Goal: Transaction & Acquisition: Purchase product/service

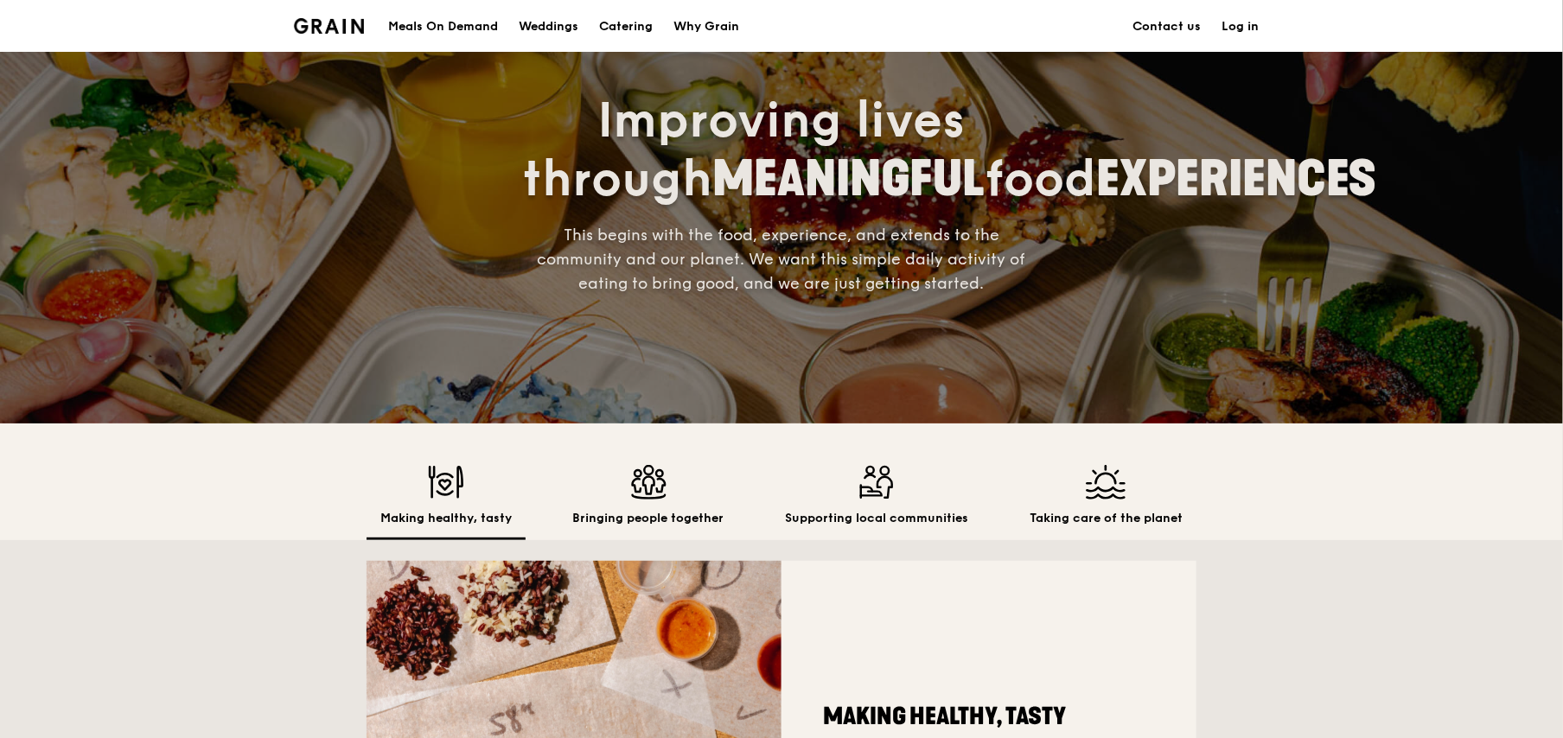
scroll to position [121, 0]
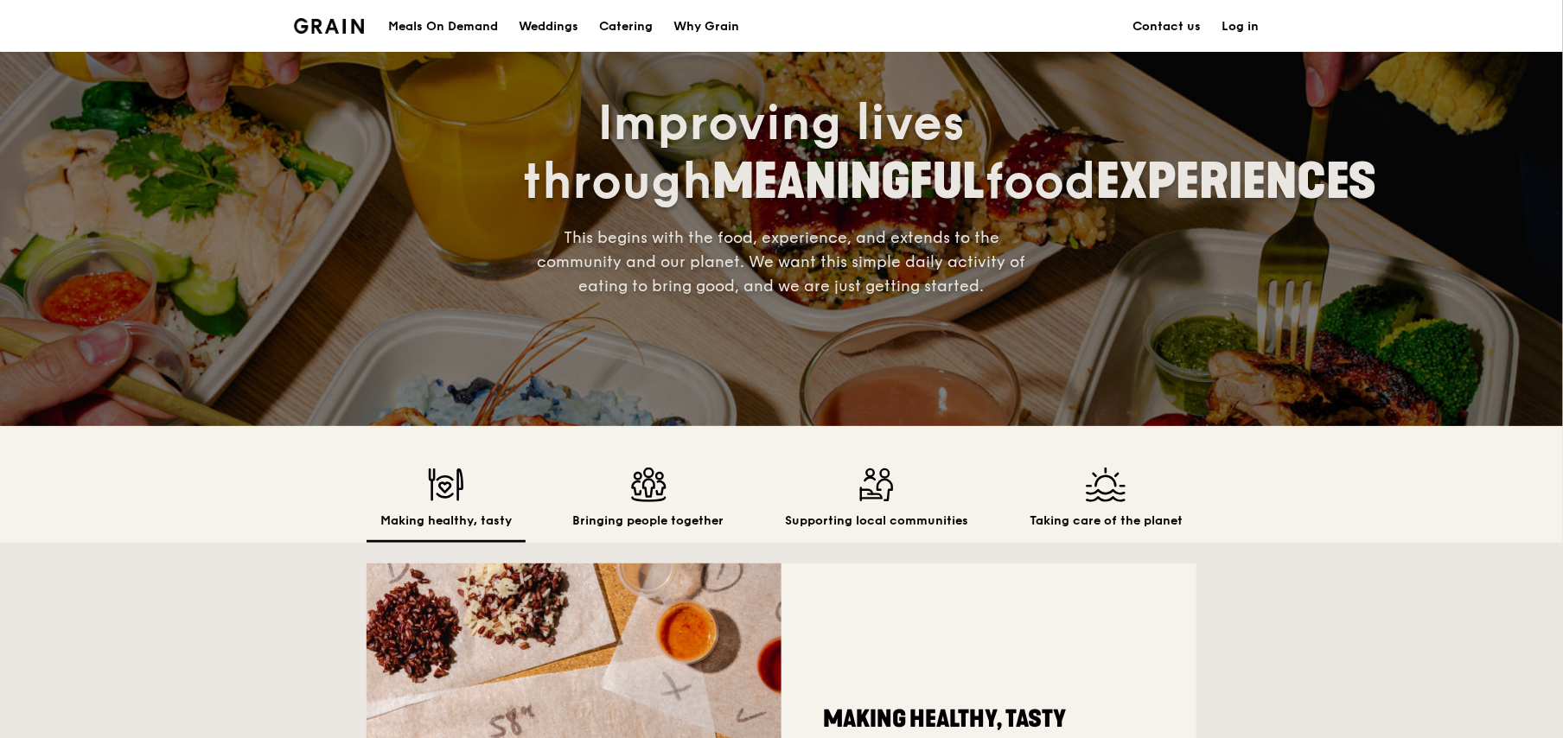
click at [642, 475] on img at bounding box center [648, 485] width 151 height 35
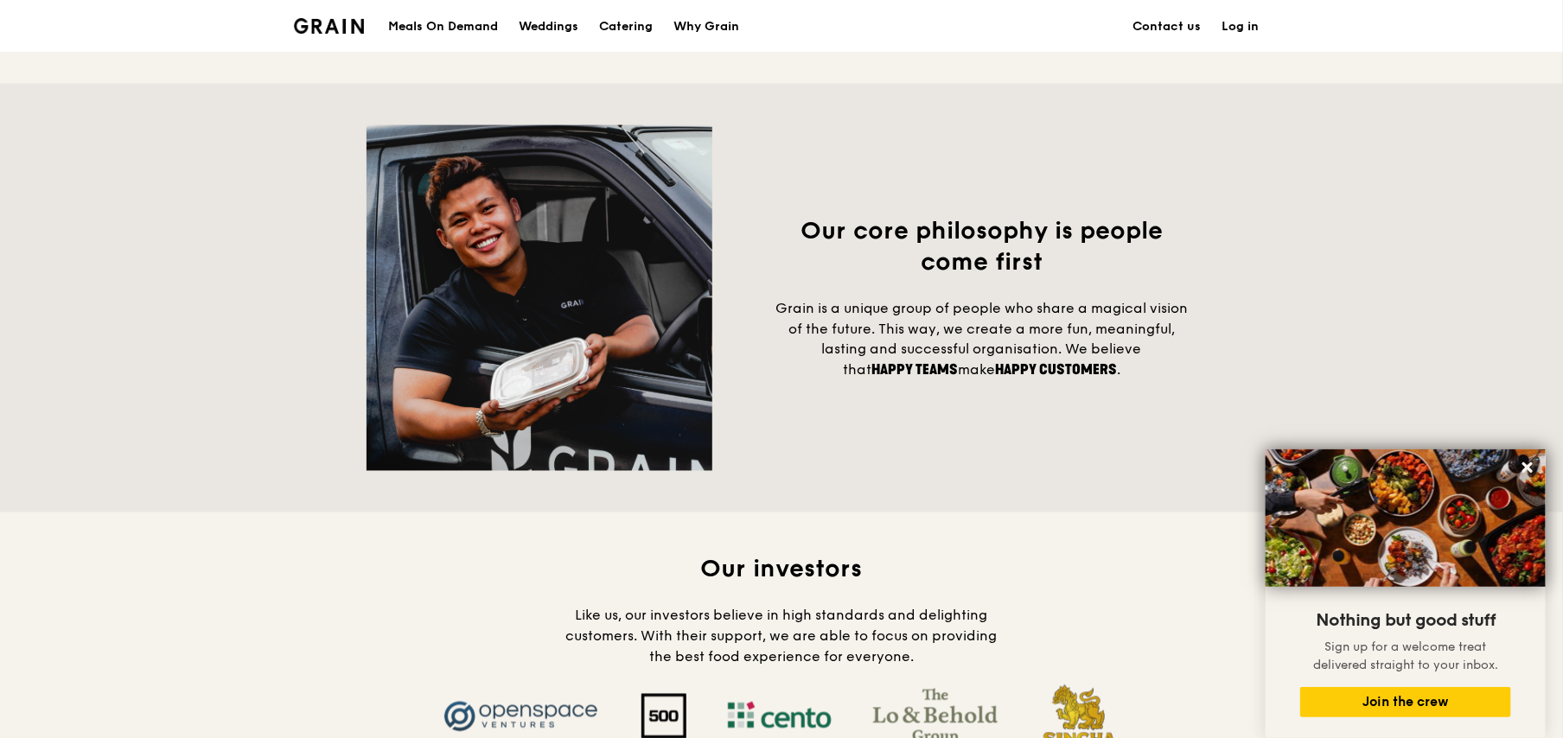
scroll to position [1418, 0]
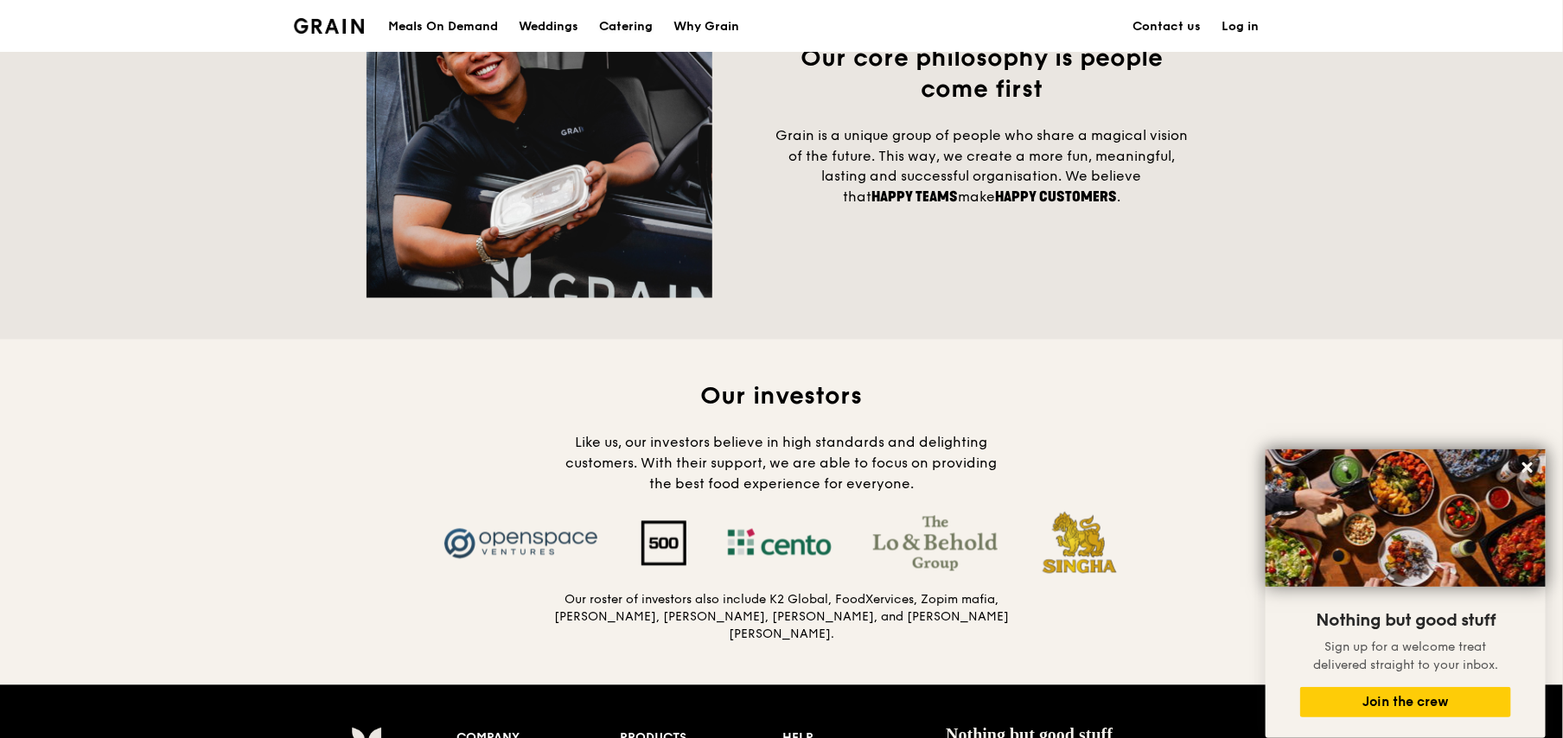
click at [620, 35] on div "Catering" at bounding box center [626, 27] width 54 height 52
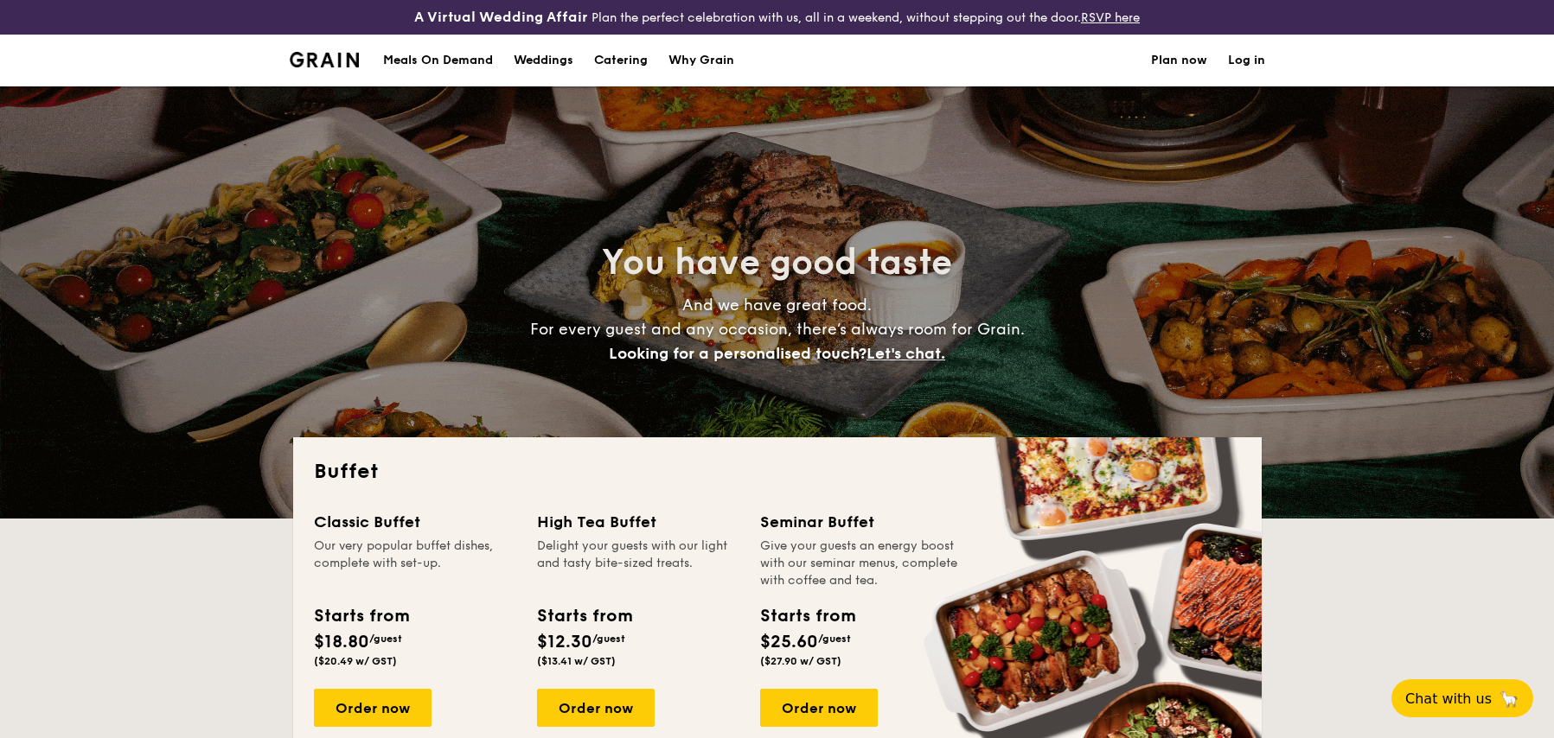
select select
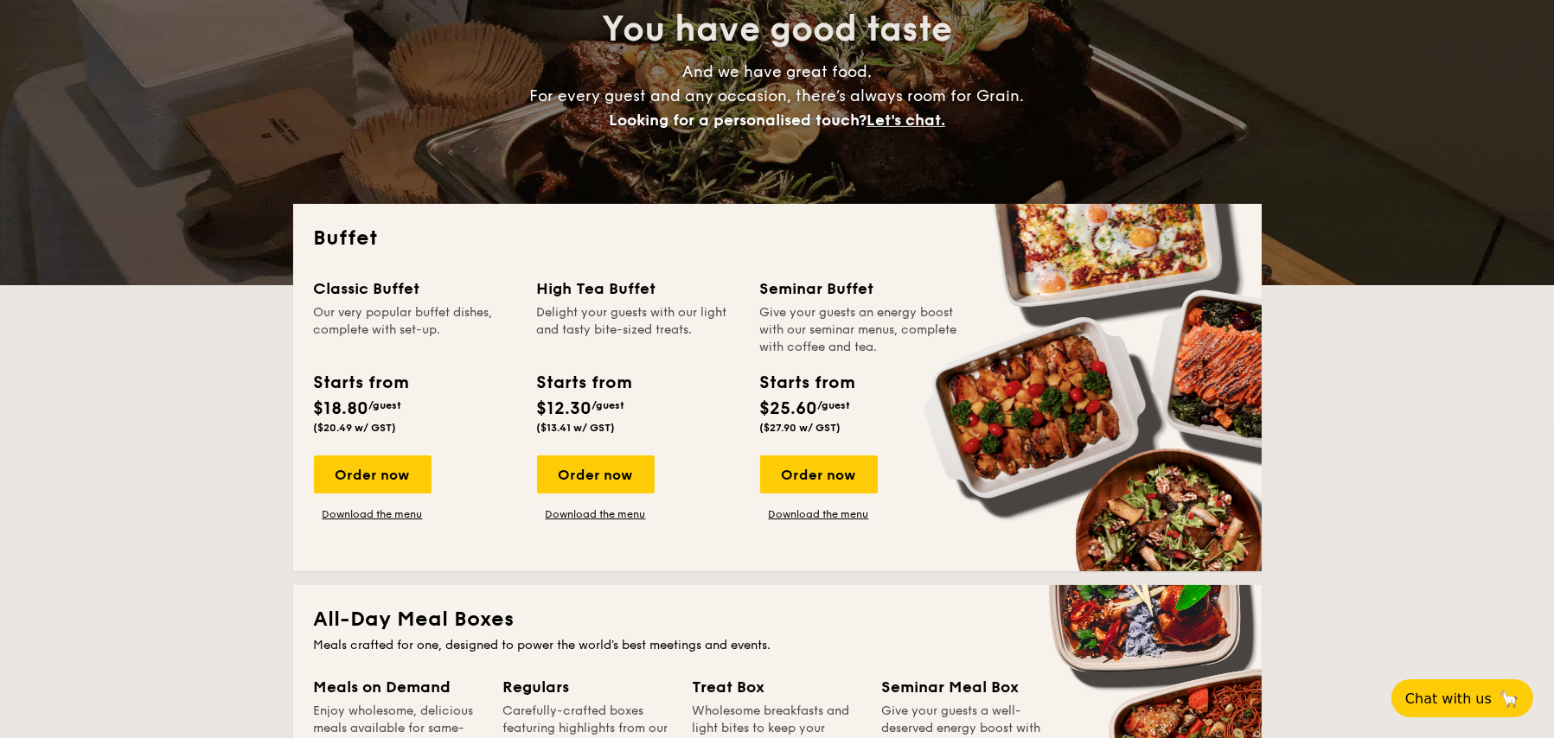
scroll to position [259, 0]
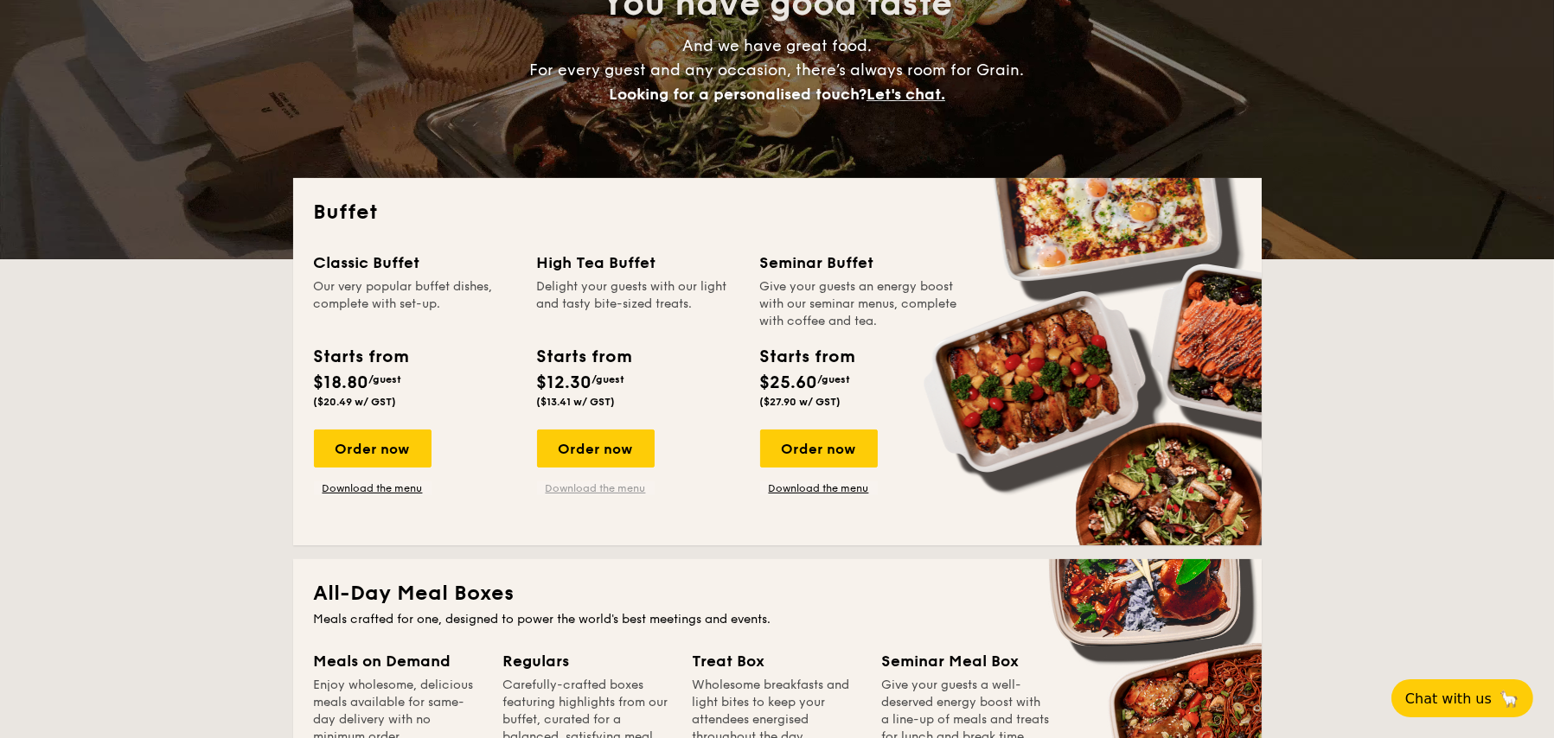
click at [597, 489] on link "Download the menu" at bounding box center [596, 489] width 118 height 14
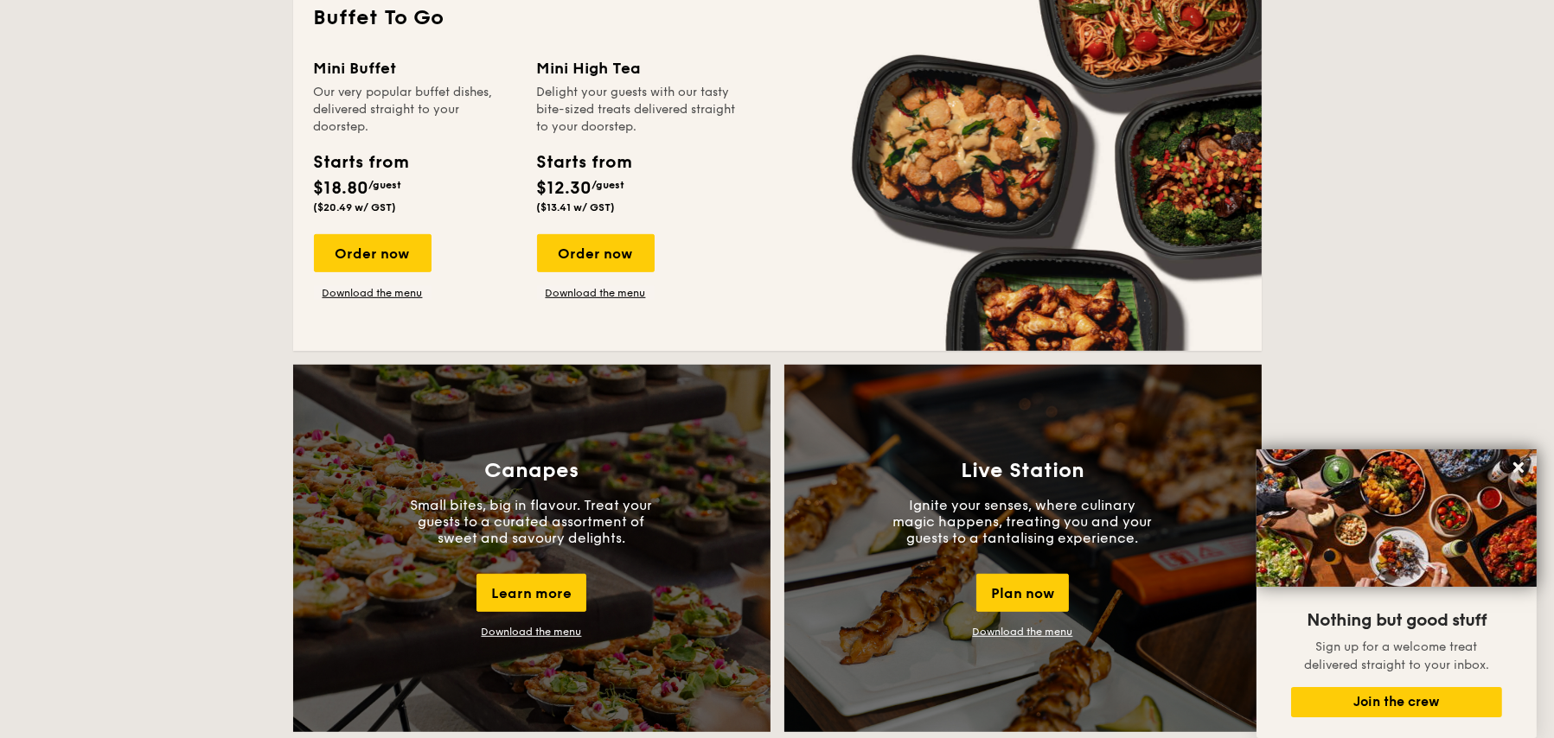
scroll to position [1124, 0]
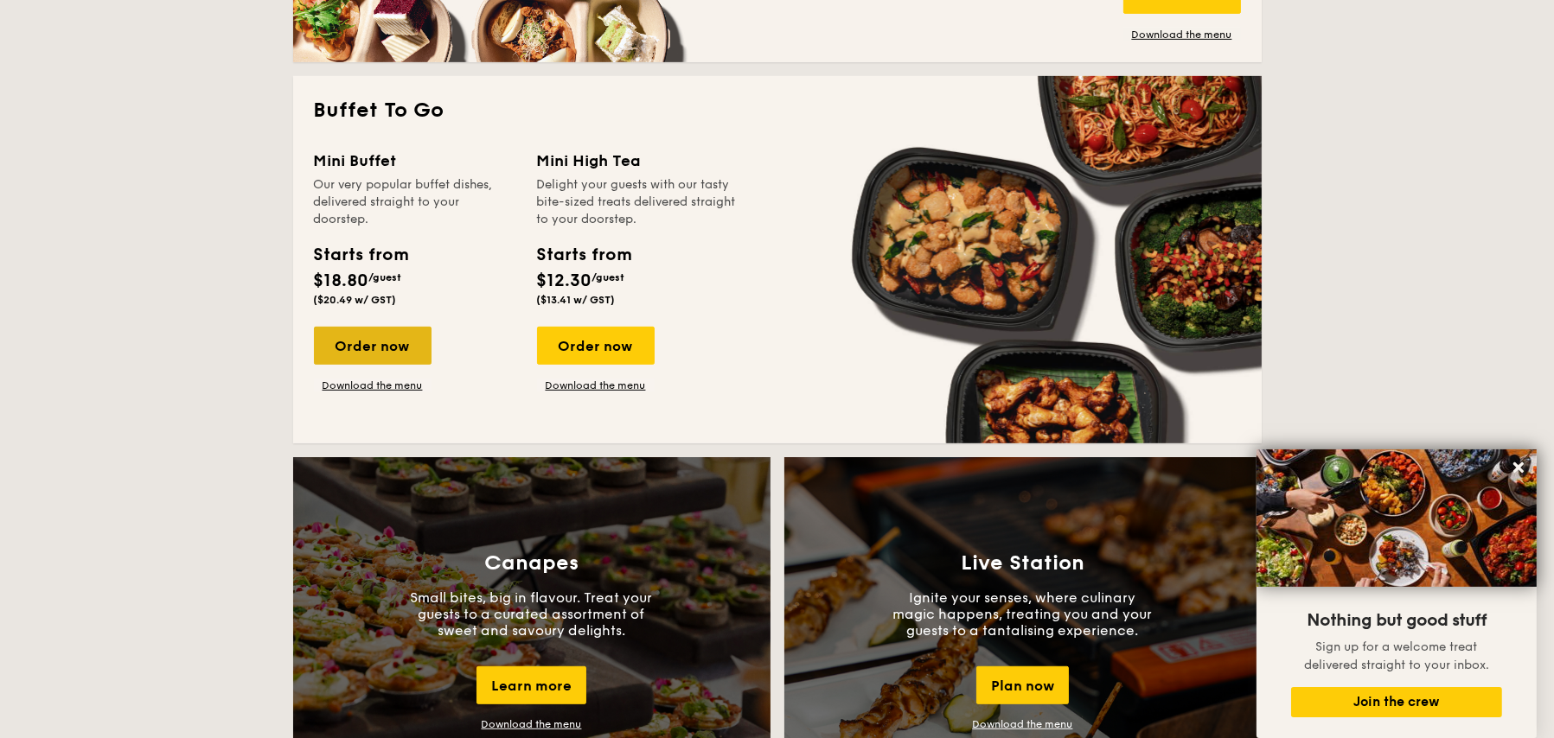
click at [402, 333] on div "Order now" at bounding box center [373, 346] width 118 height 38
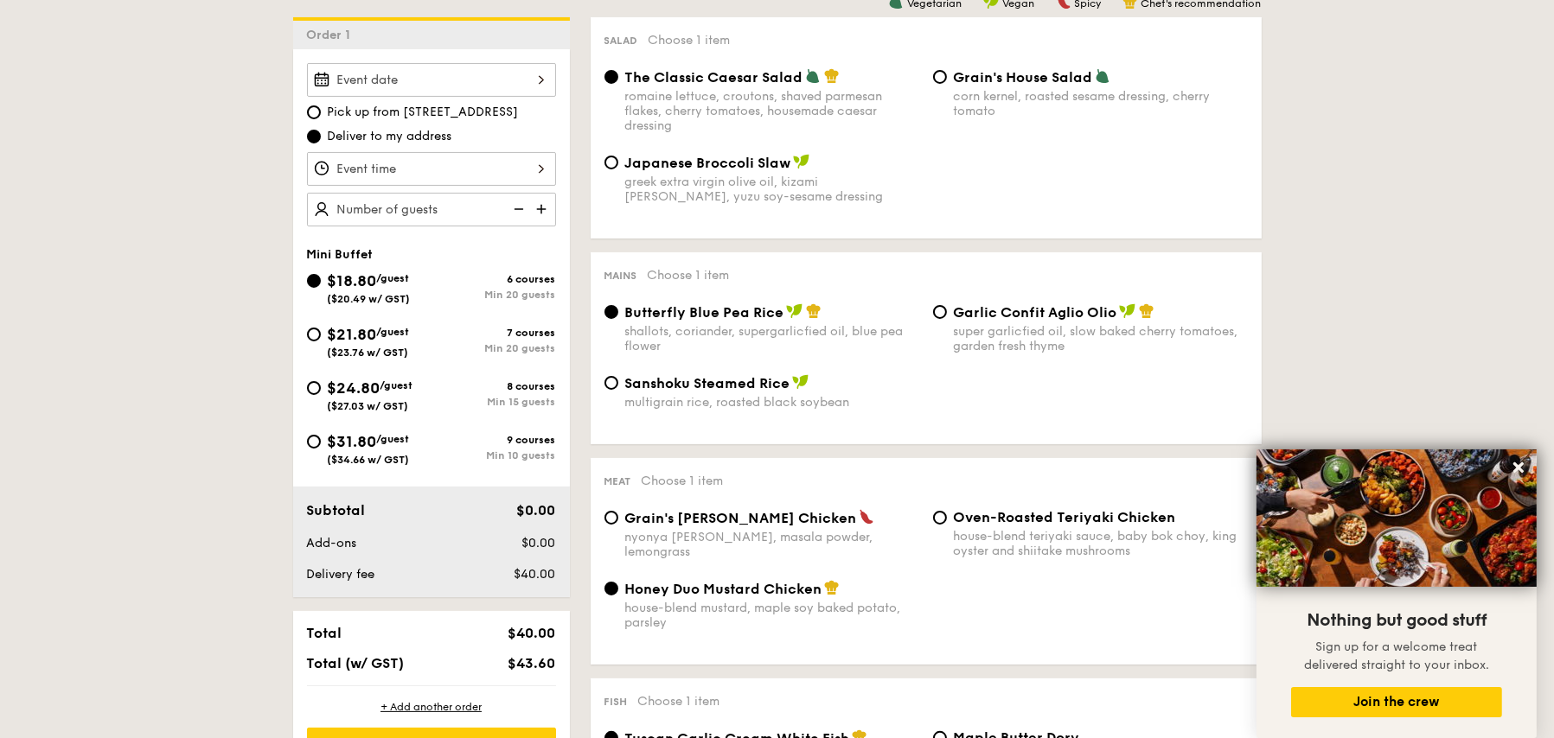
scroll to position [519, 0]
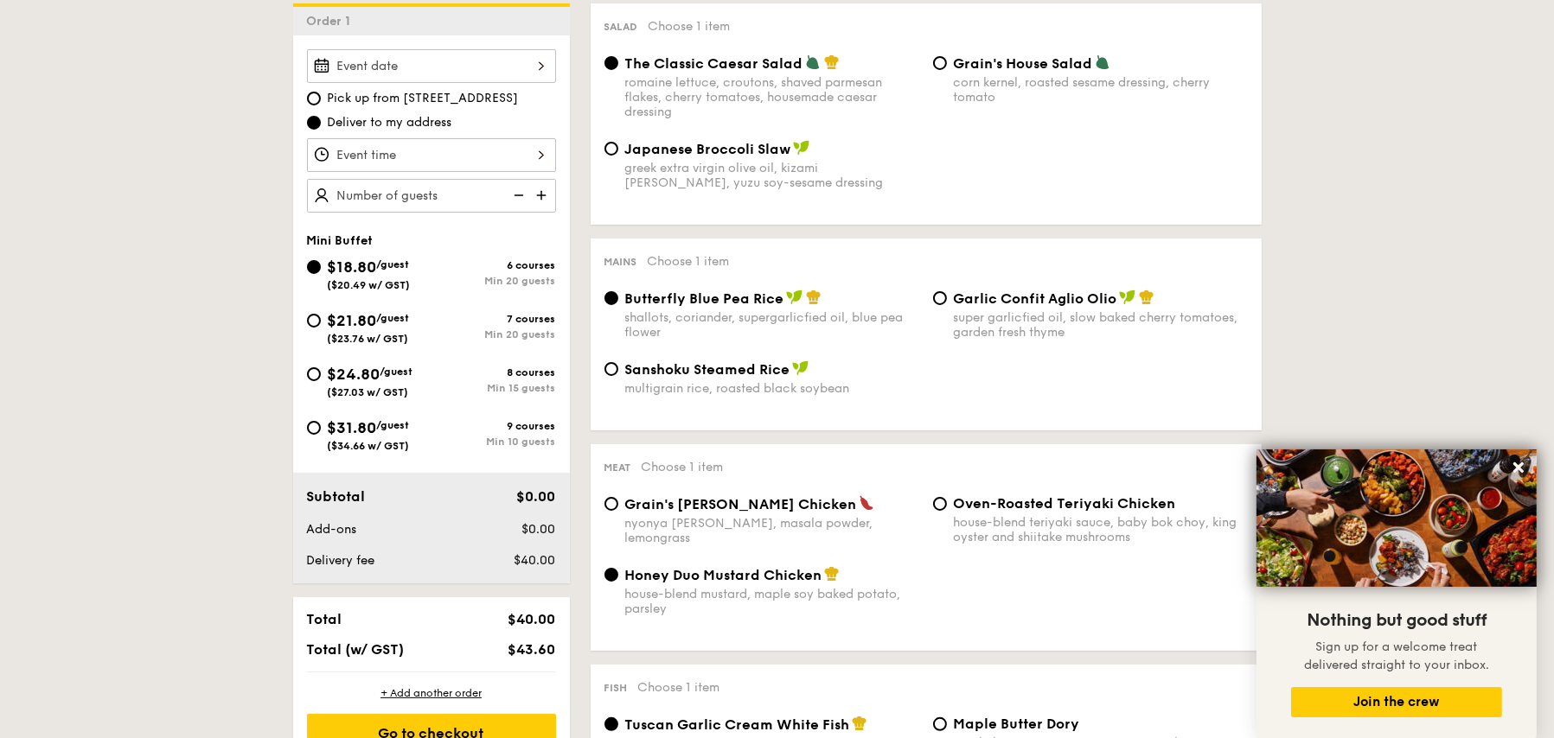
click at [351, 313] on span "$21.80" at bounding box center [352, 320] width 49 height 19
click at [321, 314] on input "$21.80 /guest ($23.76 w/ GST) 7 courses Min 20 guests" at bounding box center [314, 321] width 14 height 14
radio input "true"
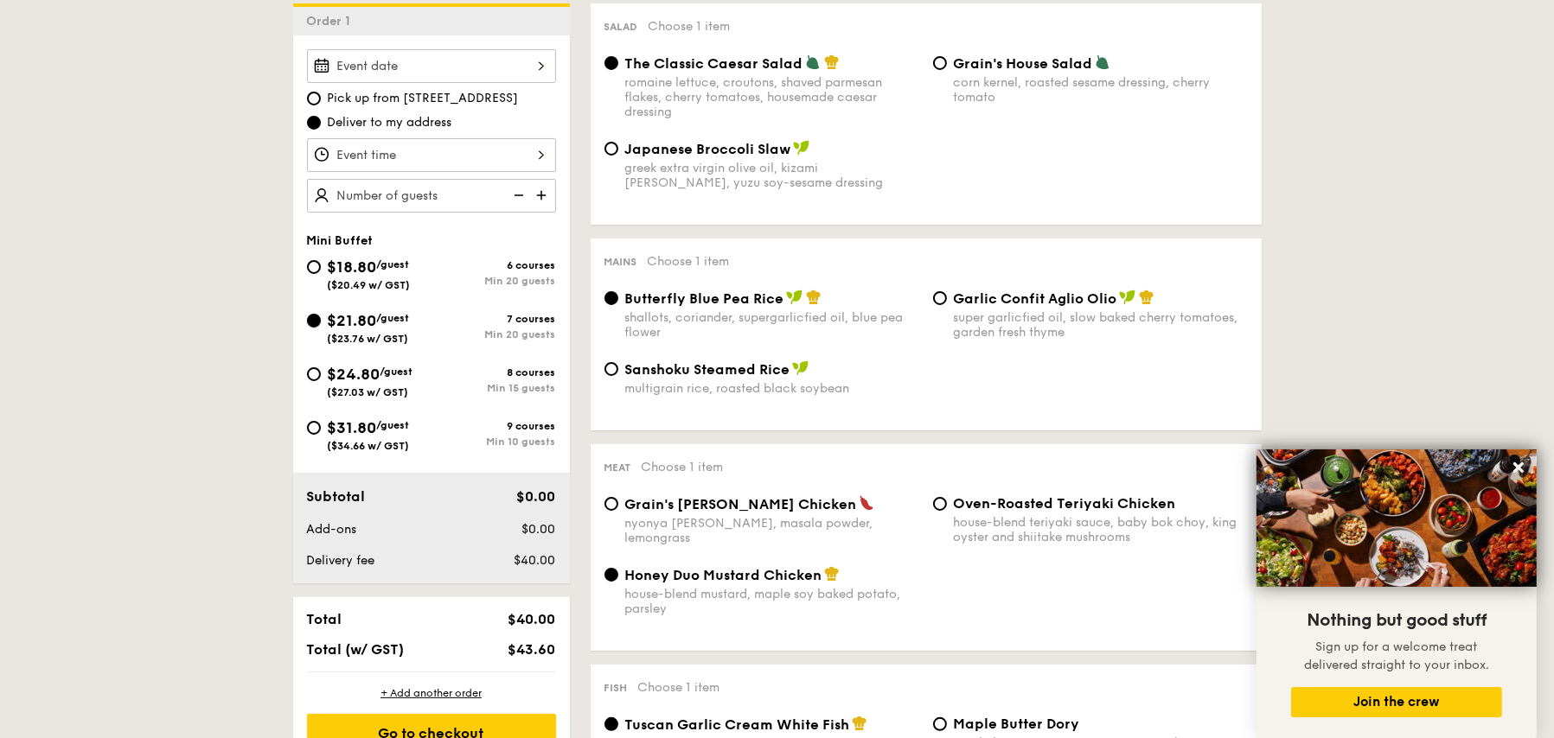
radio input "false"
radio input "true"
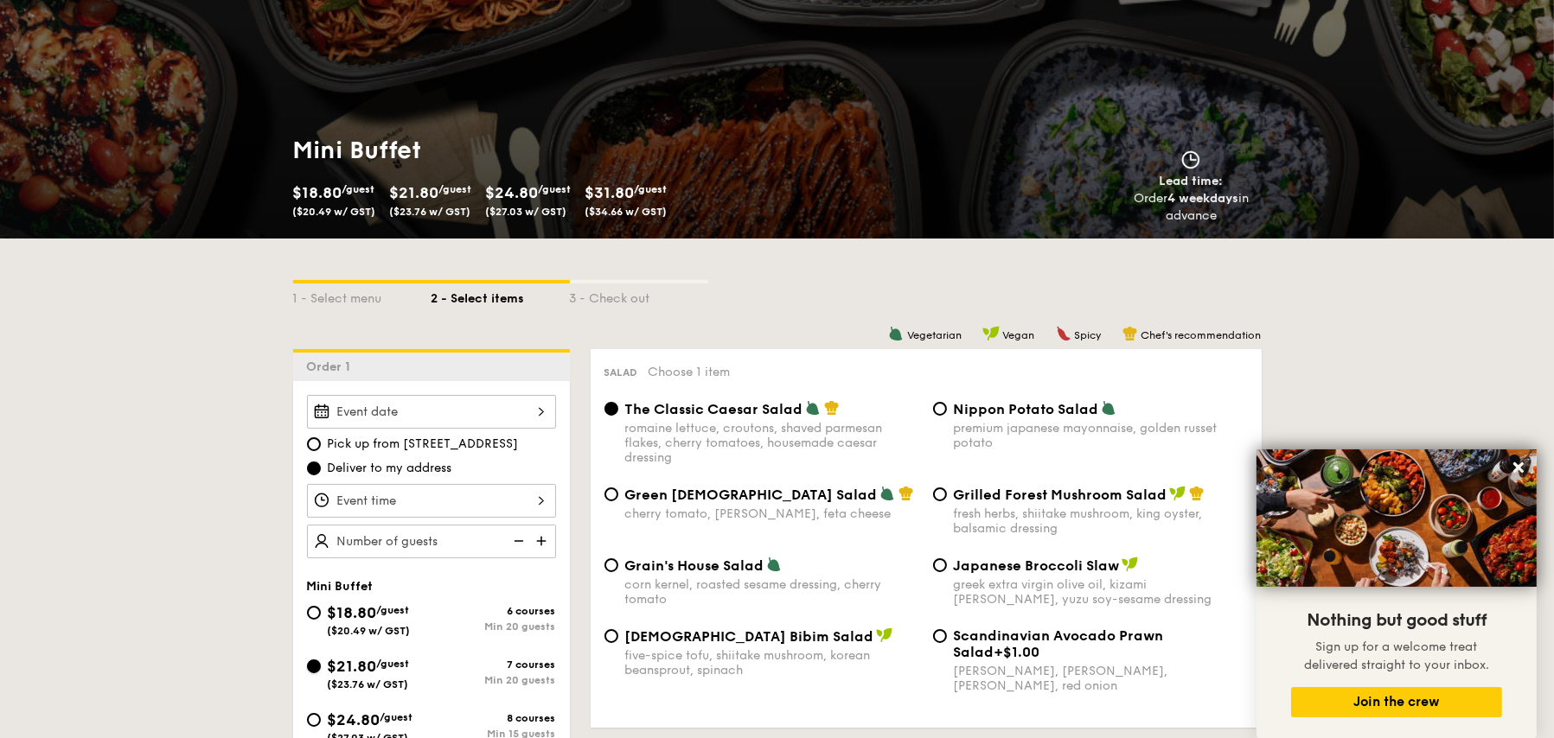
scroll to position [432, 0]
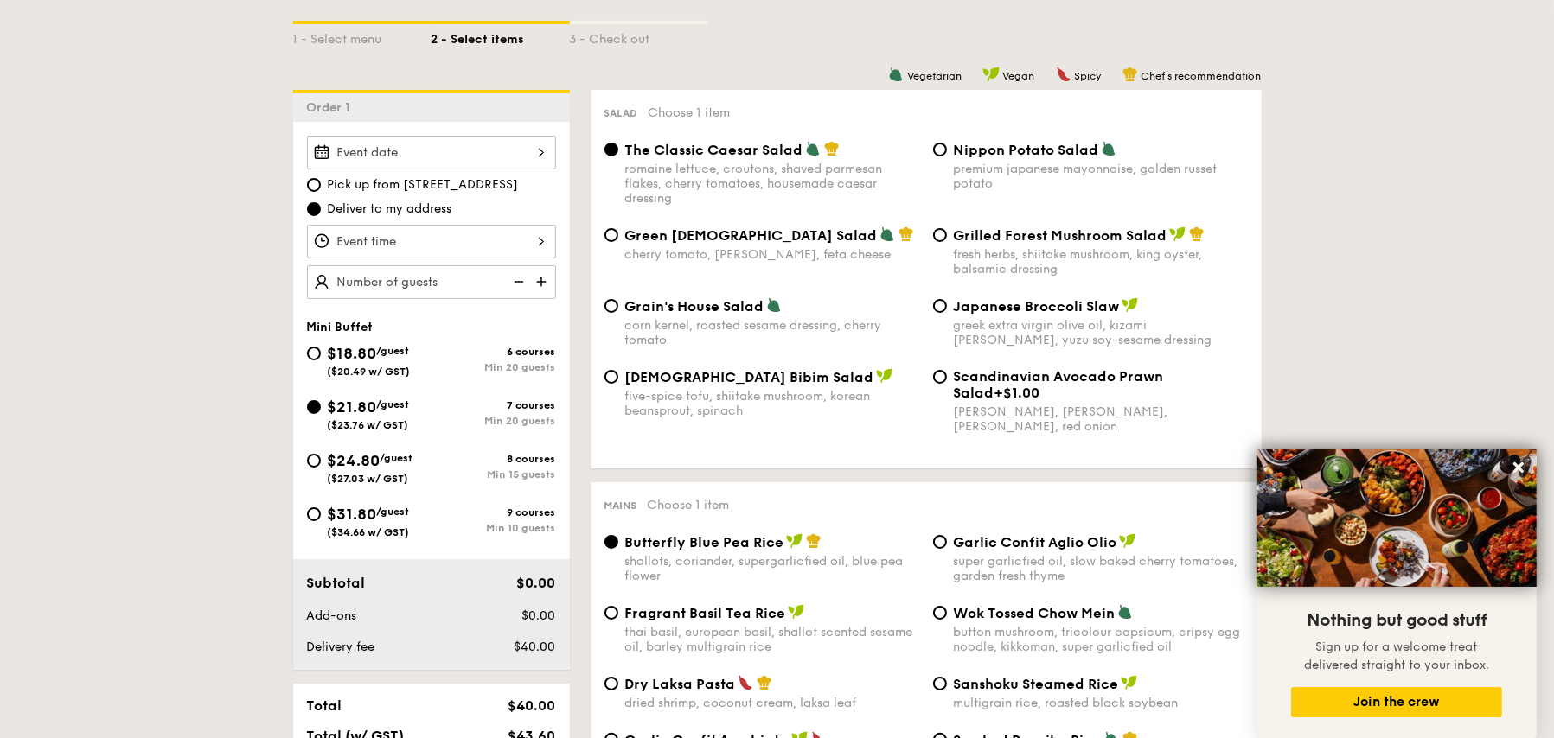
click at [359, 460] on span "$24.80" at bounding box center [354, 460] width 53 height 19
click at [321, 460] on input "$24.80 /guest ($27.03 w/ GST) 8 courses Min 15 guests" at bounding box center [314, 461] width 14 height 14
radio input "true"
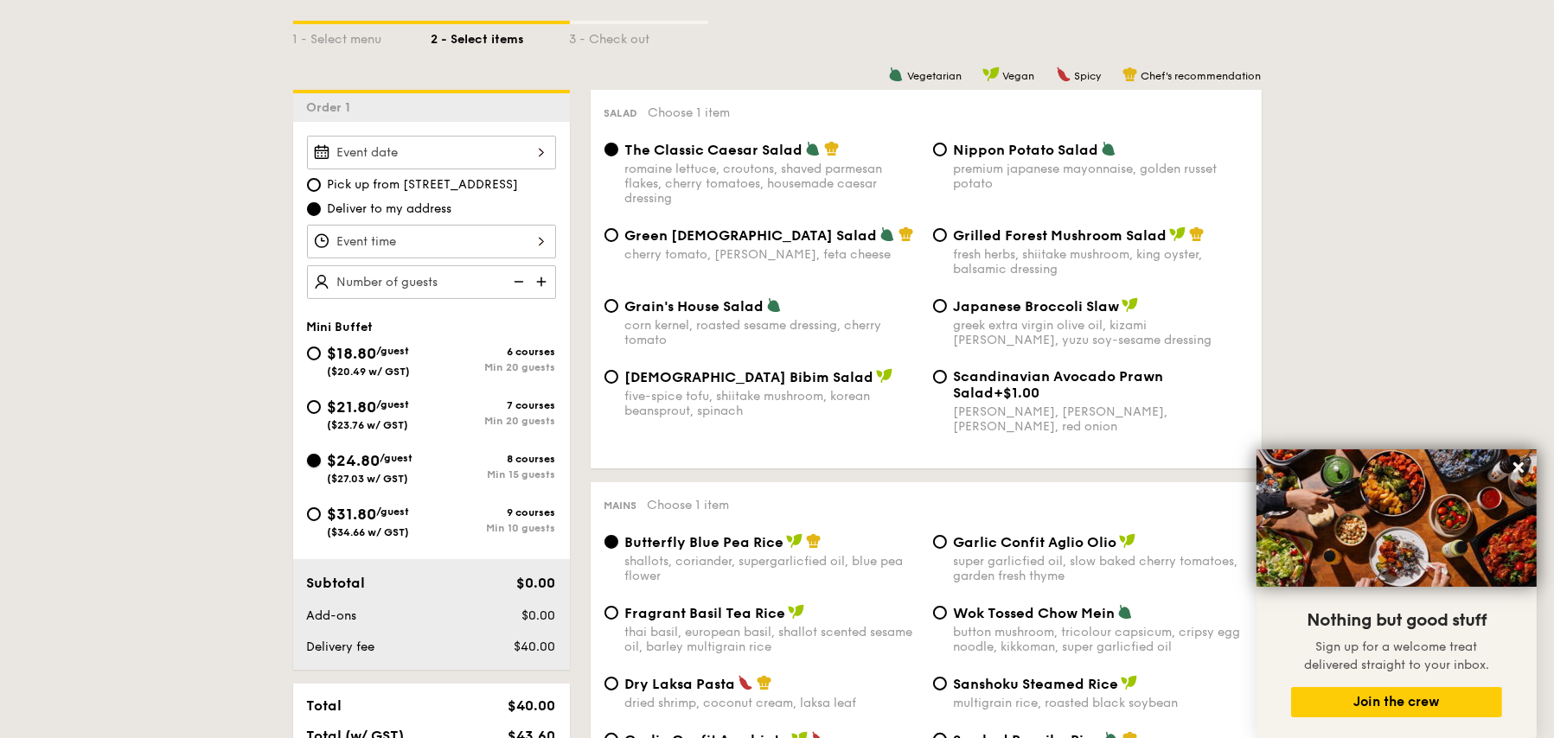
radio input "true"
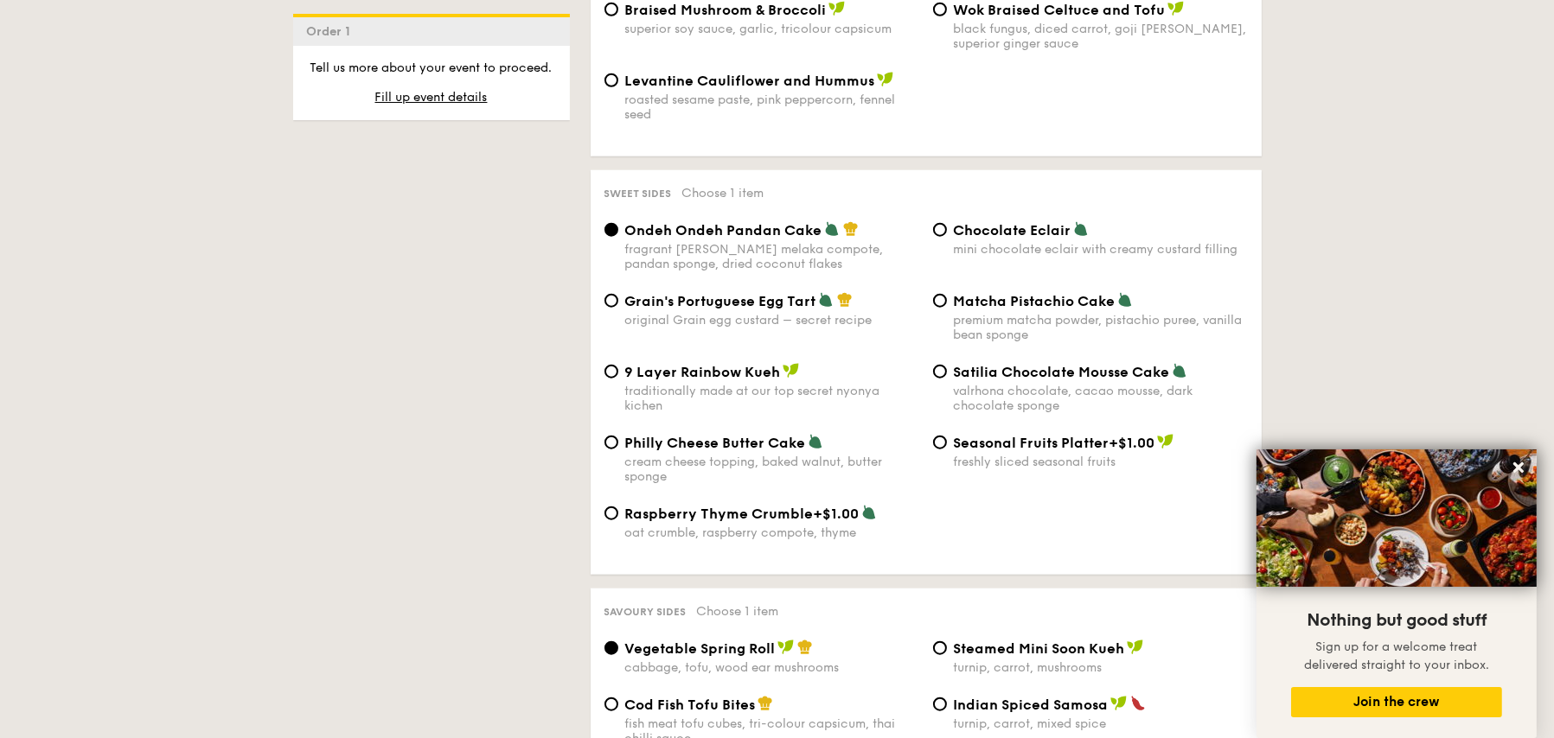
scroll to position [3010, 0]
